Goal: Task Accomplishment & Management: Complete application form

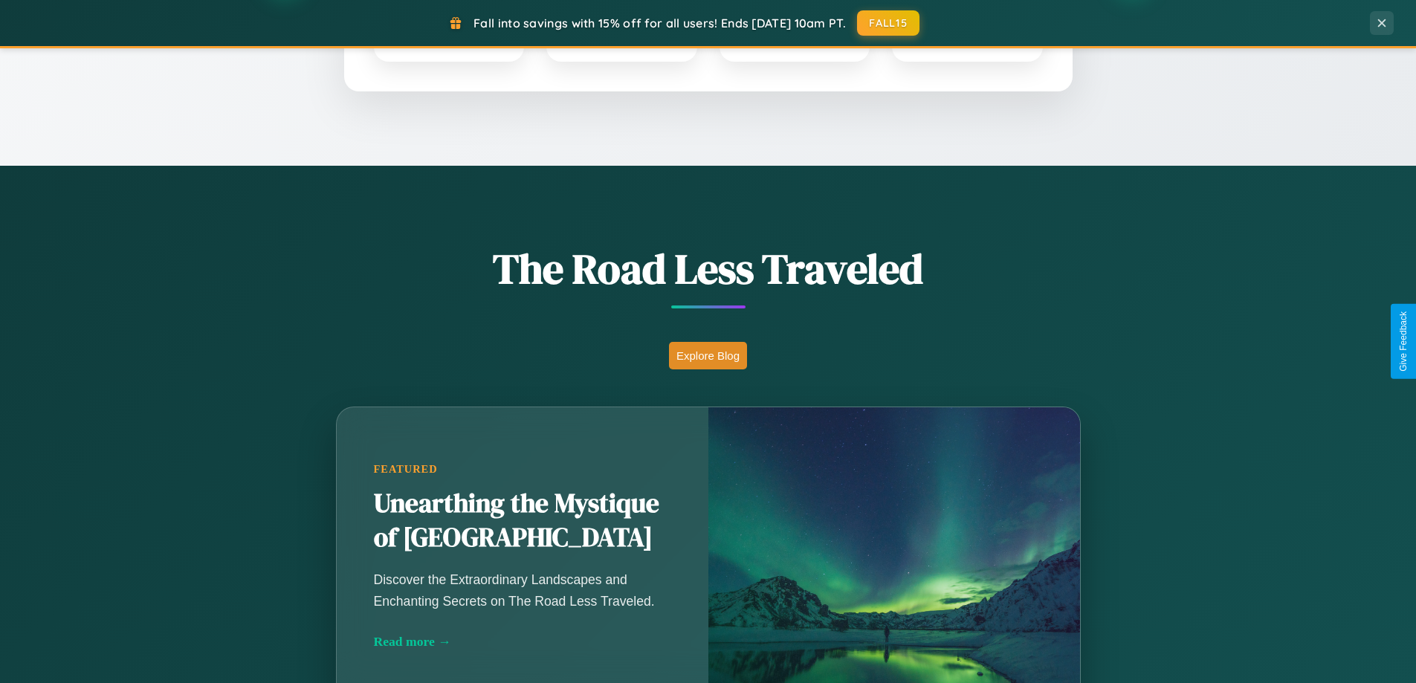
scroll to position [1023, 0]
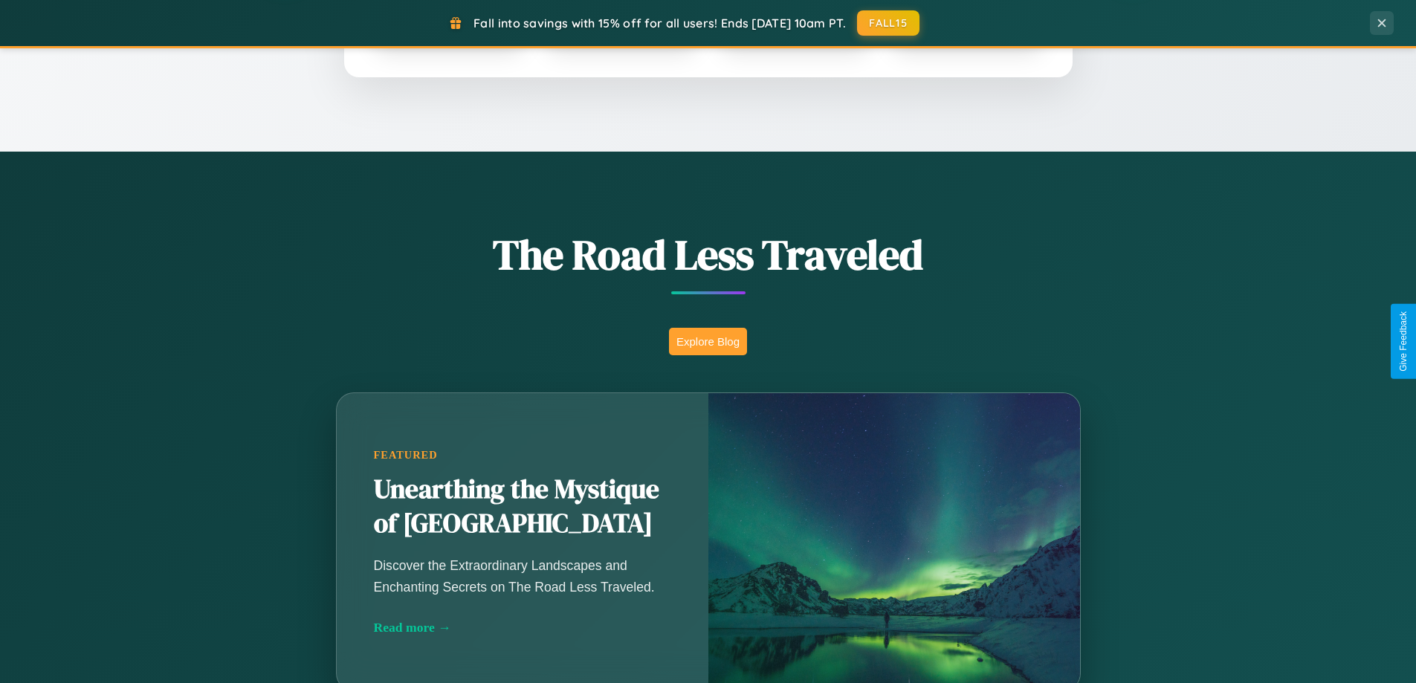
click at [708, 341] on button "Explore Blog" at bounding box center [708, 342] width 78 height 28
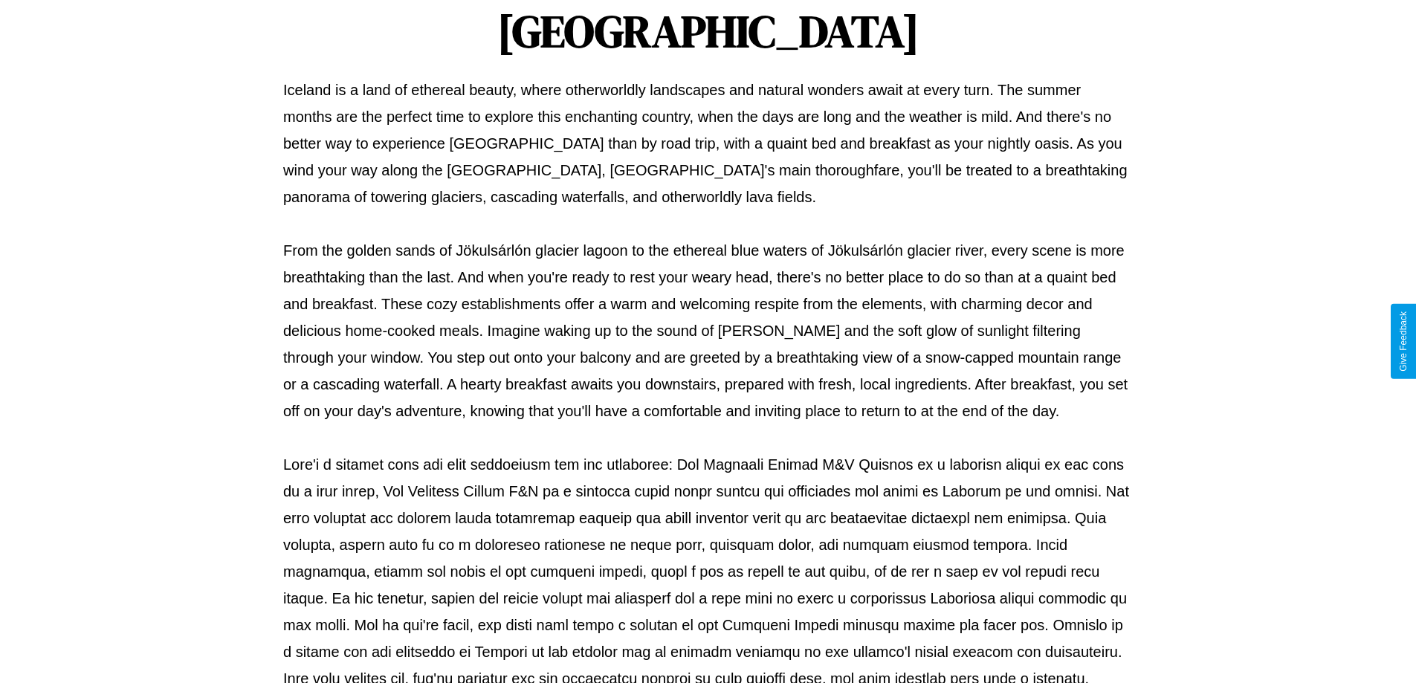
scroll to position [481, 0]
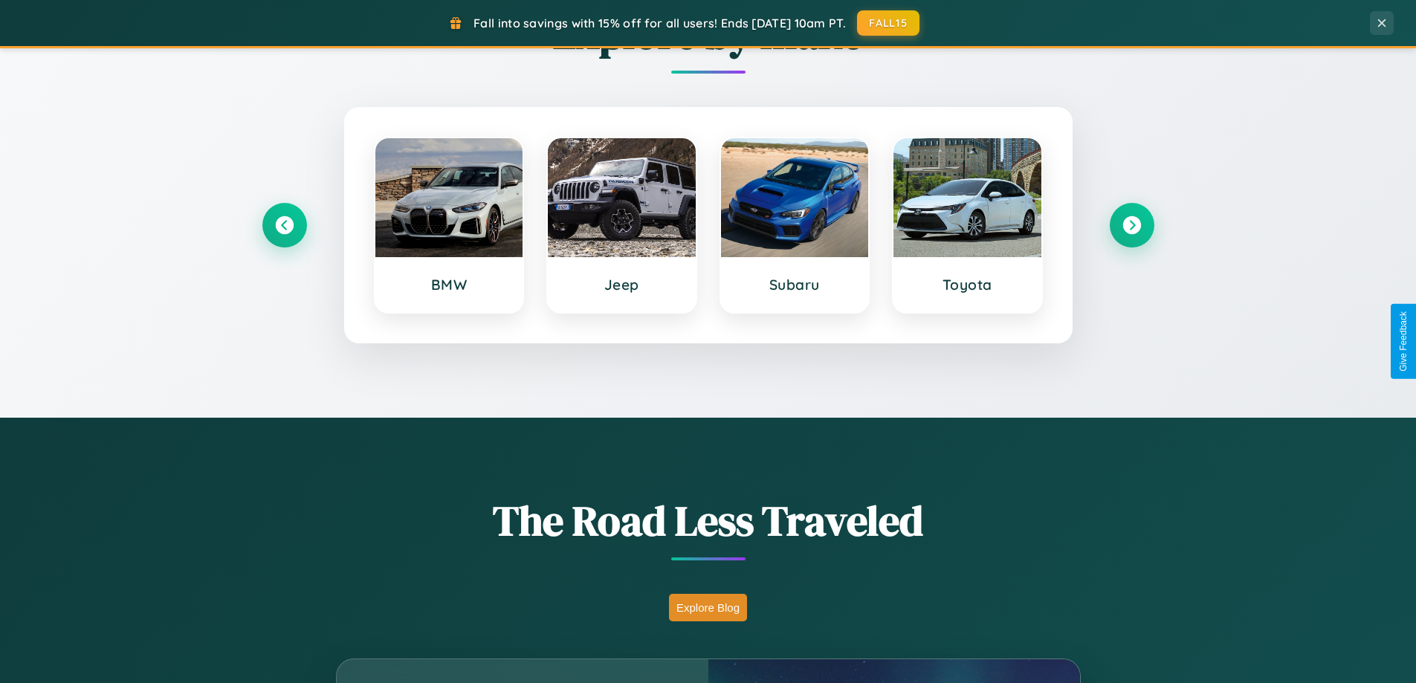
scroll to position [641, 0]
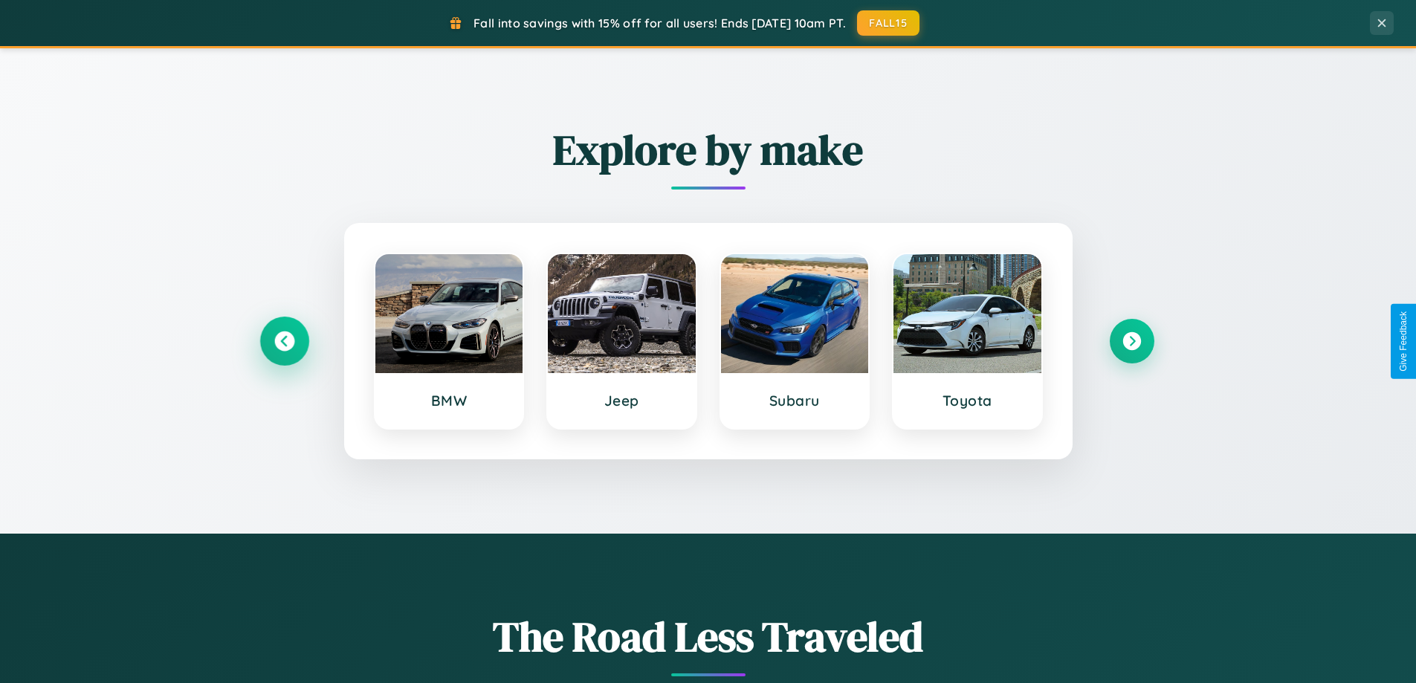
click at [284, 341] on icon at bounding box center [284, 342] width 20 height 20
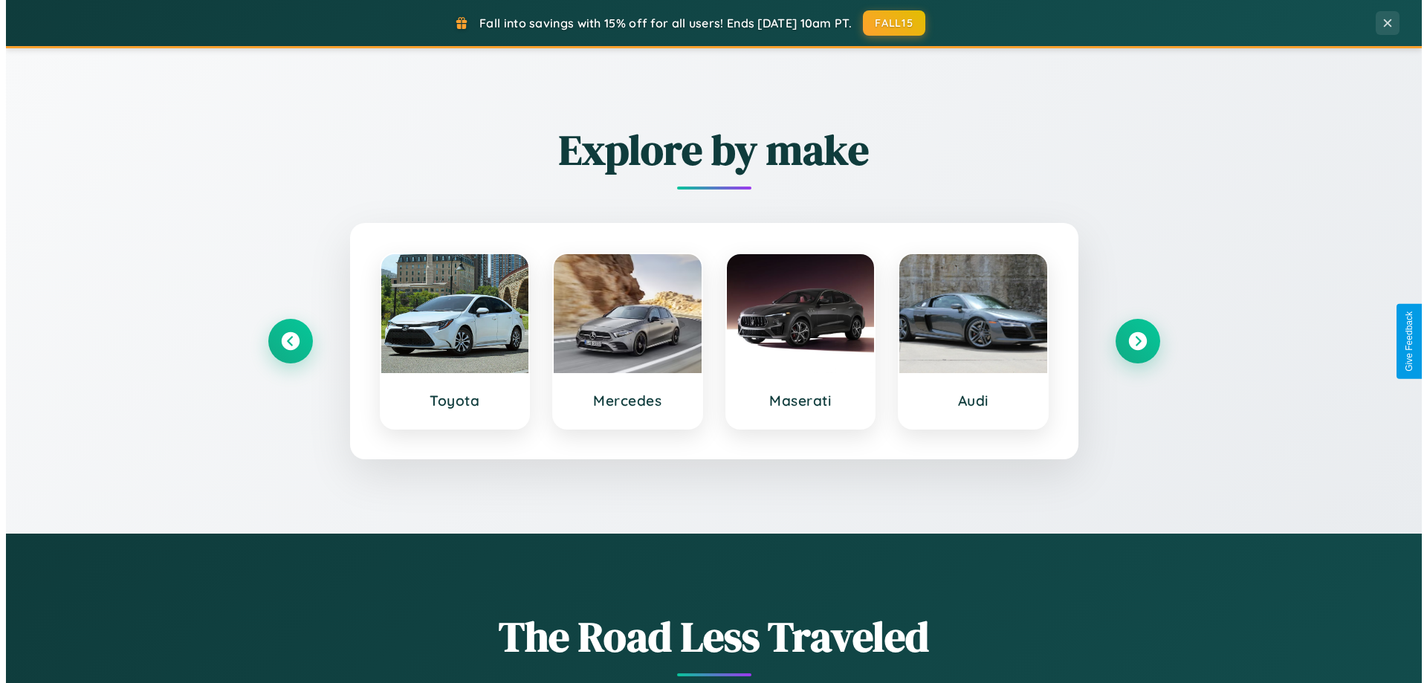
scroll to position [0, 0]
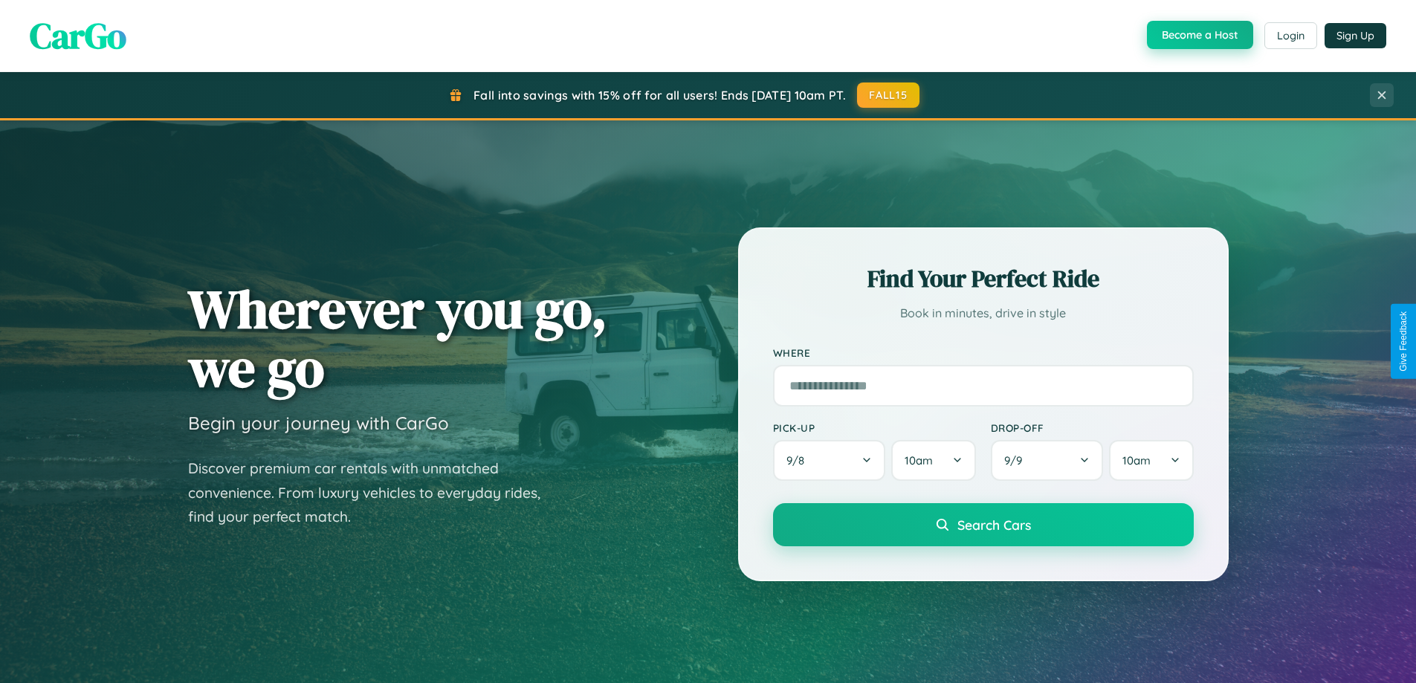
click at [1198, 36] on button "Become a Host" at bounding box center [1200, 35] width 106 height 28
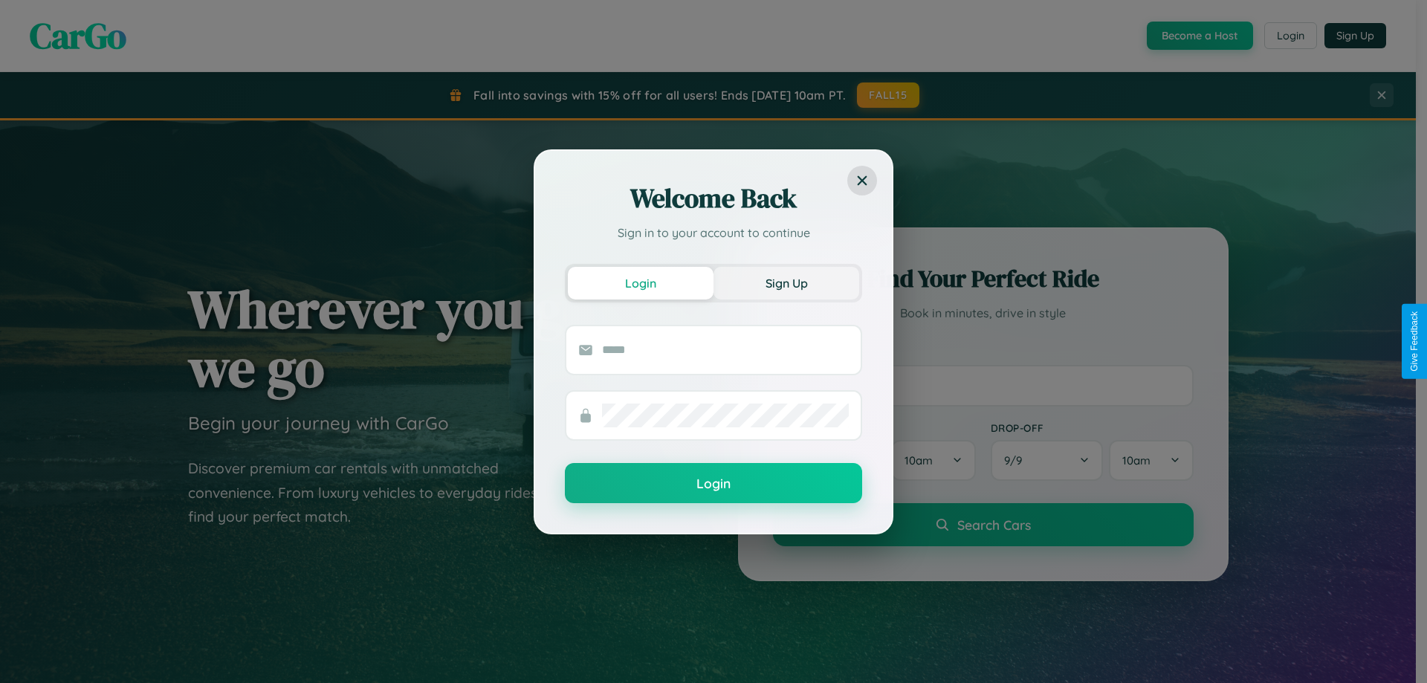
click at [786, 282] on button "Sign Up" at bounding box center [787, 283] width 146 height 33
